Goal: Task Accomplishment & Management: Manage account settings

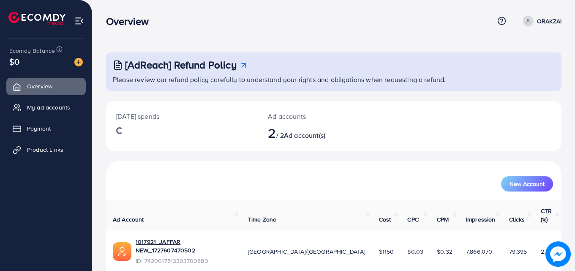
click at [43, 98] on ul "Overview My ad accounts Payment Product Links" at bounding box center [46, 120] width 92 height 93
click at [51, 105] on span "My ad accounts" at bounding box center [50, 107] width 43 height 8
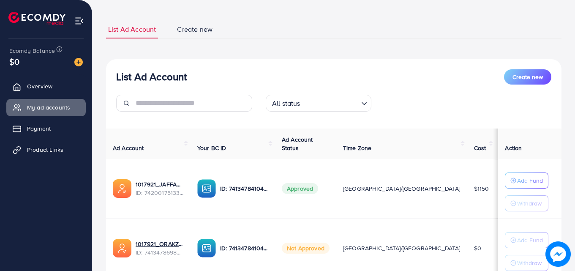
scroll to position [84, 0]
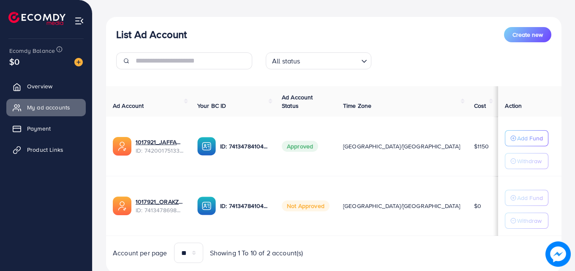
drag, startPoint x: 438, startPoint y: 150, endPoint x: 422, endPoint y: 152, distance: 16.2
click at [467, 152] on td "$1150" at bounding box center [481, 147] width 29 height 60
click at [467, 144] on td "$1150" at bounding box center [481, 147] width 29 height 60
click at [175, 144] on link "1017921_JAFFAR NEW_1727607470502" at bounding box center [160, 142] width 48 height 8
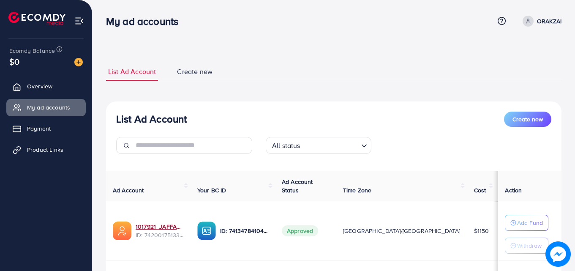
drag, startPoint x: 551, startPoint y: 25, endPoint x: 498, endPoint y: 101, distance: 93.8
click at [550, 24] on p "ORAKZAI" at bounding box center [549, 21] width 25 height 10
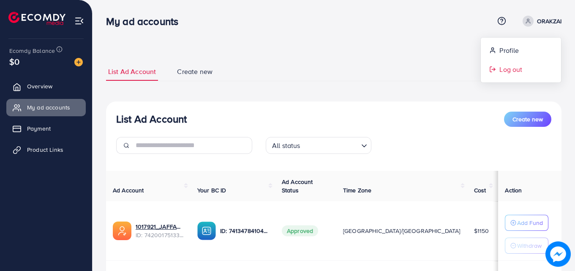
click at [507, 71] on span "Log out" at bounding box center [510, 69] width 23 height 10
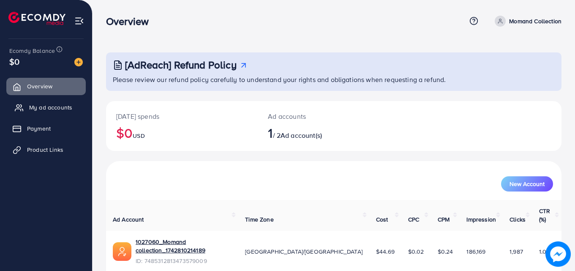
click at [54, 109] on span "My ad accounts" at bounding box center [50, 107] width 43 height 8
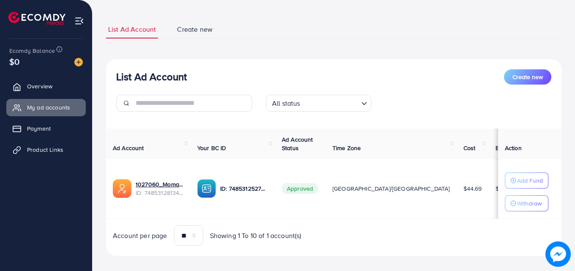
scroll to position [51, 0]
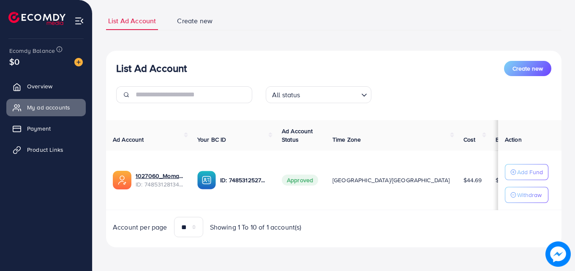
drag, startPoint x: 409, startPoint y: 180, endPoint x: 439, endPoint y: 177, distance: 30.2
click at [457, 177] on td "$44.69" at bounding box center [473, 180] width 32 height 60
click at [457, 187] on td "$44.69" at bounding box center [473, 180] width 32 height 60
drag, startPoint x: 468, startPoint y: 182, endPoint x: 444, endPoint y: 185, distance: 23.9
click at [489, 185] on td "$5.31" at bounding box center [507, 180] width 36 height 60
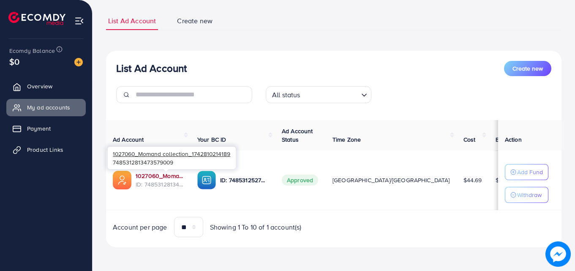
click at [159, 176] on link "1027060_Momand collection_1742810214189" at bounding box center [160, 176] width 48 height 8
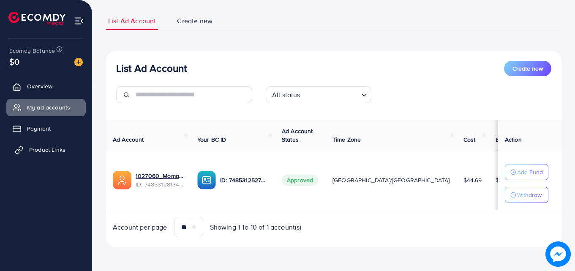
click at [49, 145] on link "Product Links" at bounding box center [45, 149] width 79 height 17
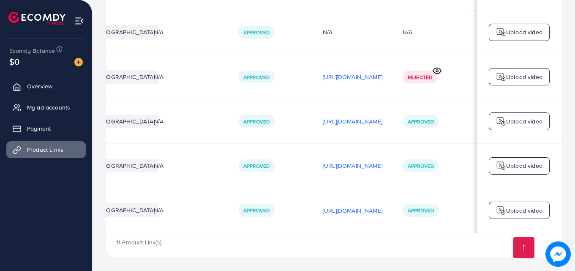
scroll to position [0, 214]
click at [346, 77] on p "https://files.ecomdy.com/videos/46f21c93-246f-4b5b-915d-50a81904367a-1755798041…" at bounding box center [353, 77] width 60 height 10
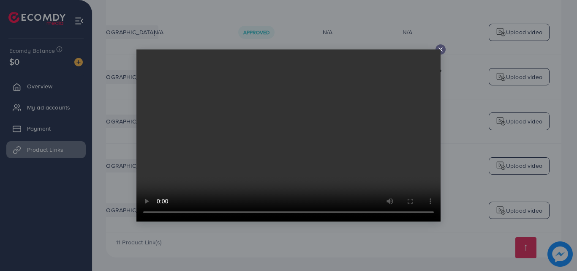
click at [436, 49] on div at bounding box center [288, 135] width 304 height 172
click at [442, 48] on icon at bounding box center [440, 49] width 7 height 7
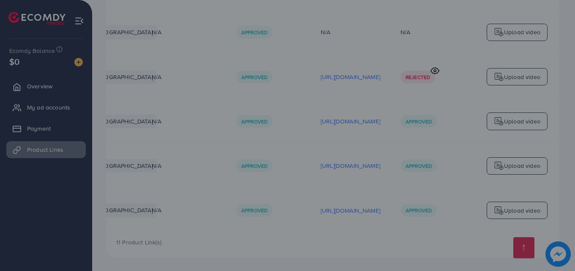
scroll to position [0, 212]
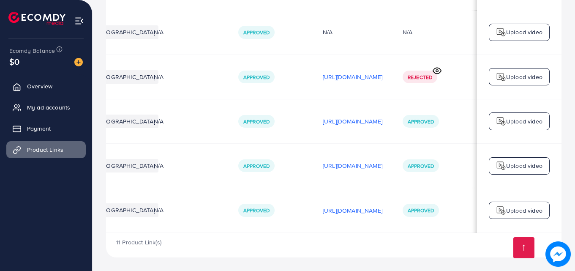
click at [438, 69] on circle at bounding box center [437, 70] width 2 height 2
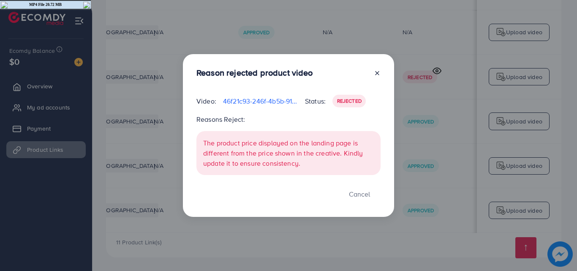
drag, startPoint x: 377, startPoint y: 69, endPoint x: 366, endPoint y: 105, distance: 37.0
click at [376, 71] on div at bounding box center [374, 75] width 14 height 14
click at [379, 76] on div at bounding box center [374, 75] width 14 height 14
click at [376, 70] on icon at bounding box center [377, 73] width 7 height 7
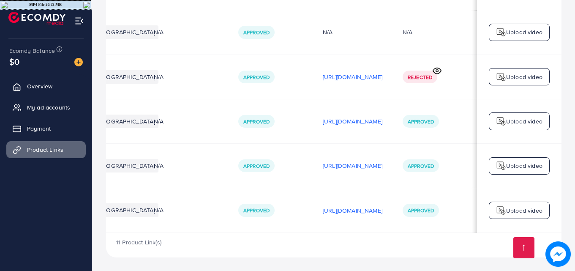
click at [313, 201] on td "https://files.ecomdy.com/videos/2f2001c1-e4f0-43c3-bd1b-cb7b6e152959-1757880698…" at bounding box center [353, 210] width 80 height 44
click at [323, 207] on p "https://files.ecomdy.com/videos/2f2001c1-e4f0-43c3-bd1b-cb7b6e152959-1757880698…" at bounding box center [353, 210] width 60 height 10
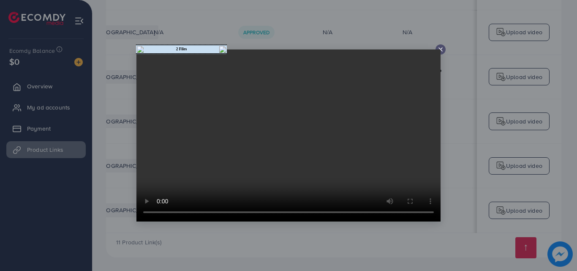
click at [438, 45] on div at bounding box center [441, 49] width 10 height 10
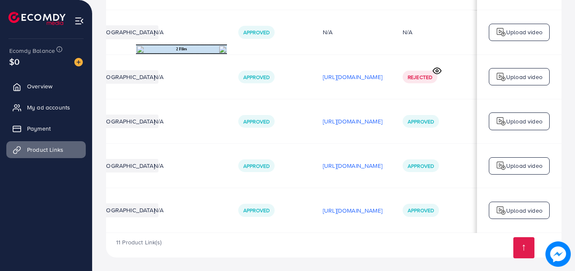
scroll to position [388, 0]
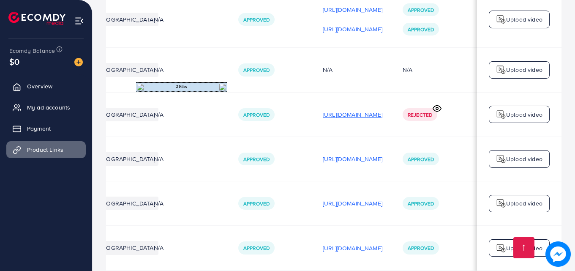
click at [326, 116] on p "https://files.ecomdy.com/videos/46f21c93-246f-4b5b-915d-50a81904367a-1755798041…" at bounding box center [353, 114] width 60 height 10
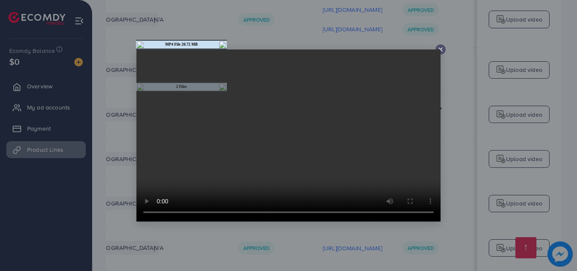
drag, startPoint x: 447, startPoint y: 44, endPoint x: 438, endPoint y: 51, distance: 10.8
click at [447, 44] on div at bounding box center [288, 135] width 577 height 271
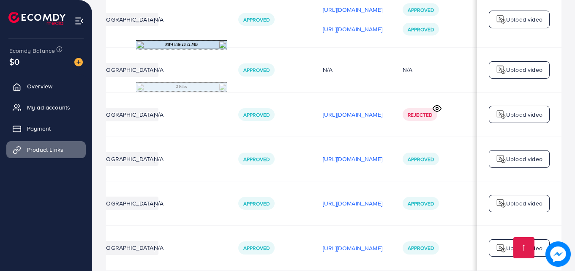
click at [438, 51] on td "N/A" at bounding box center [434, 70] width 84 height 44
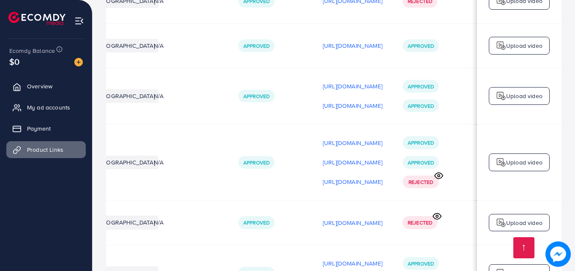
scroll to position [92, 0]
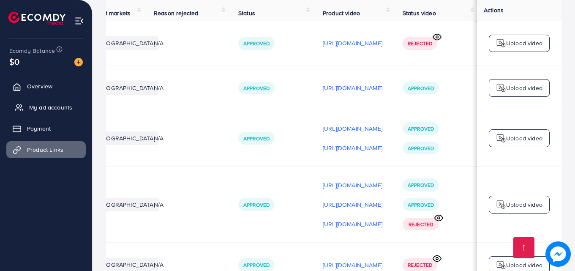
click at [52, 106] on span "My ad accounts" at bounding box center [50, 107] width 43 height 8
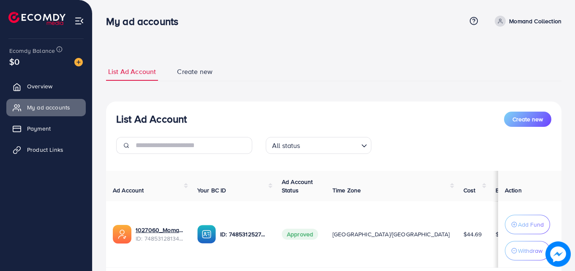
scroll to position [57, 0]
